Goal: Transaction & Acquisition: Purchase product/service

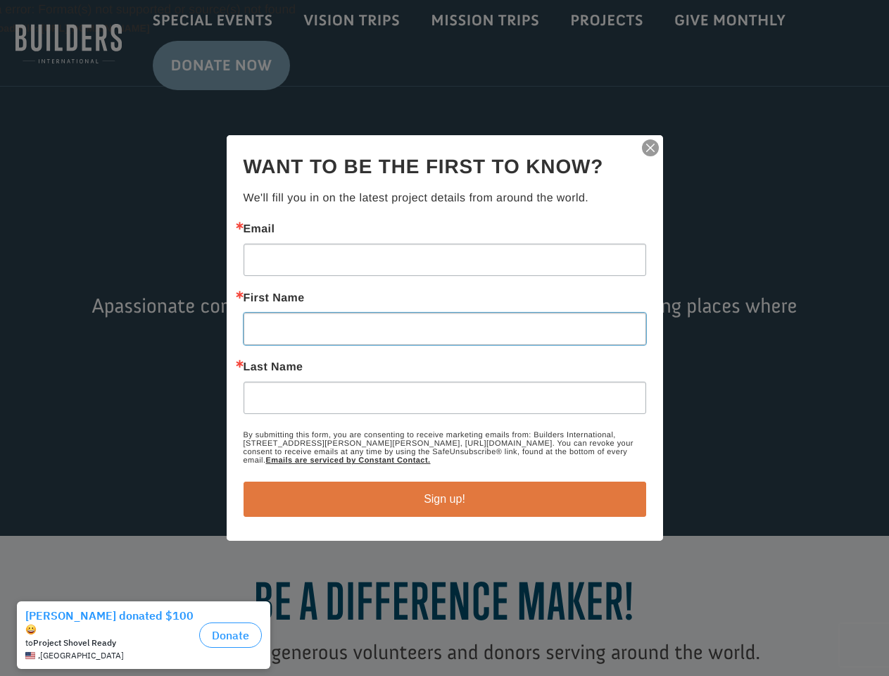
click at [444, 338] on input "First Name" at bounding box center [445, 328] width 403 height 32
click at [650, 148] on img "button" at bounding box center [650, 148] width 20 height 20
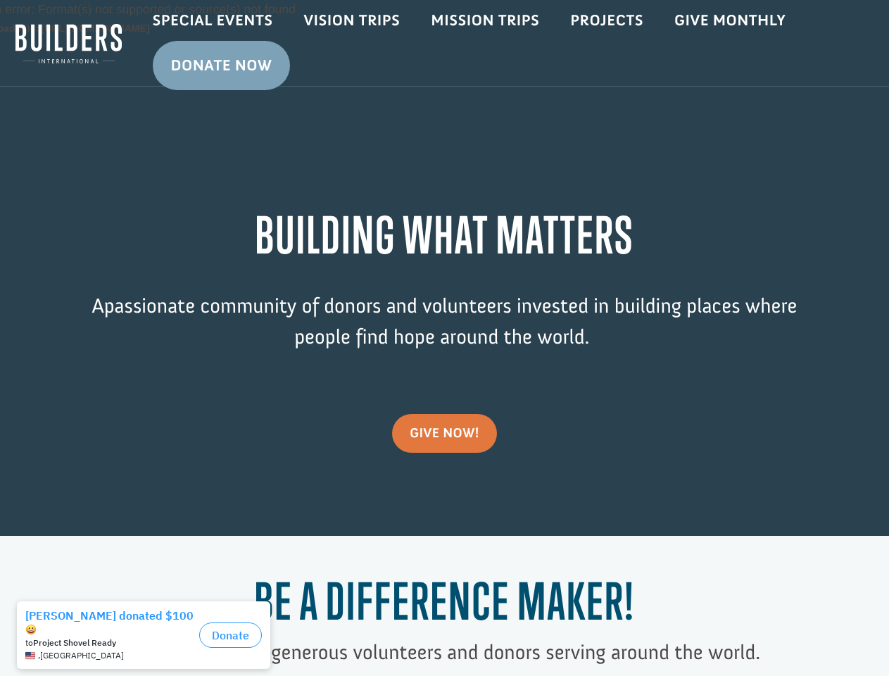
click at [445, 499] on div "Video Player Media error: Format(s) not supported or source(s) not found Downlo…" at bounding box center [444, 268] width 889 height 536
click at [147, 636] on div "to Project Shovel Ready , [GEOGRAPHIC_DATA]" at bounding box center [109, 648] width 168 height 25
click at [230, 628] on button "Donate" at bounding box center [230, 634] width 63 height 25
